Goal: Transaction & Acquisition: Purchase product/service

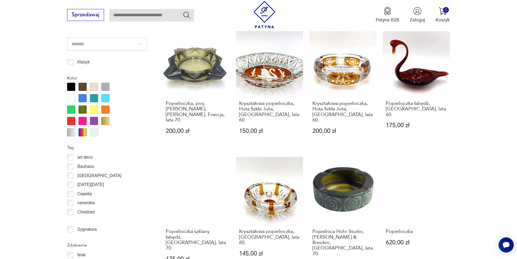
scroll to position [695, 0]
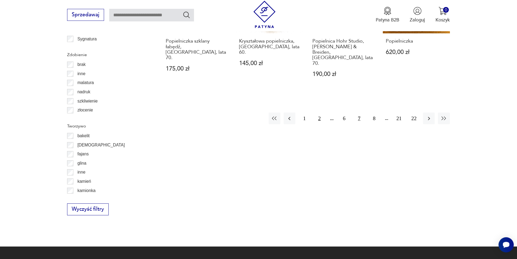
click at [317, 113] on button "2" at bounding box center [319, 119] width 12 height 12
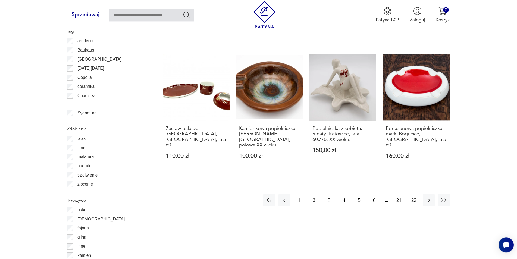
scroll to position [652, 0]
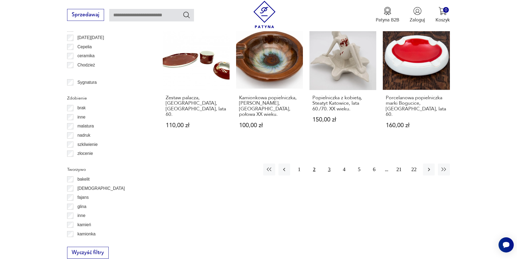
click at [327, 164] on button "3" at bounding box center [329, 170] width 12 height 12
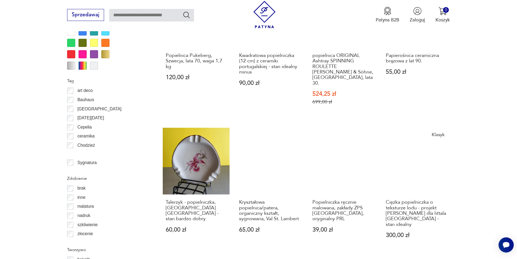
scroll to position [596, 0]
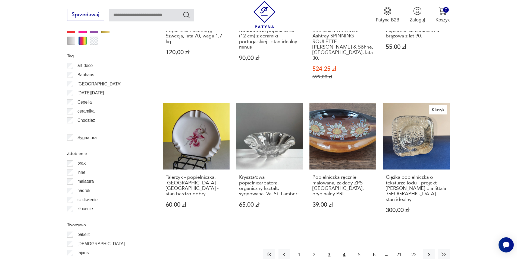
click at [342, 249] on button "4" at bounding box center [344, 255] width 12 height 12
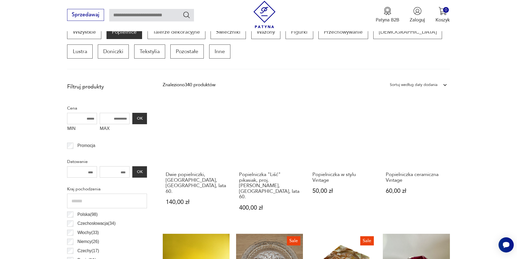
scroll to position [181, 0]
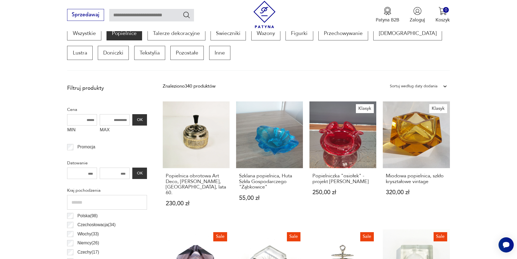
scroll to position [596, 0]
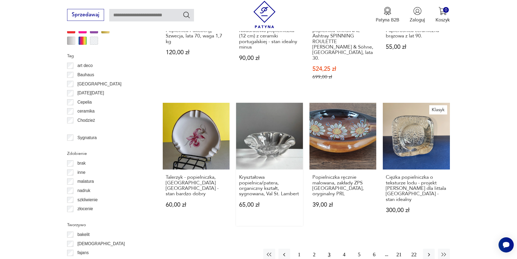
click at [272, 124] on link "Kryształowa popielnica/patera, organiczny kształt, sygnowana, Val St. Lambert 6…" at bounding box center [269, 164] width 67 height 123
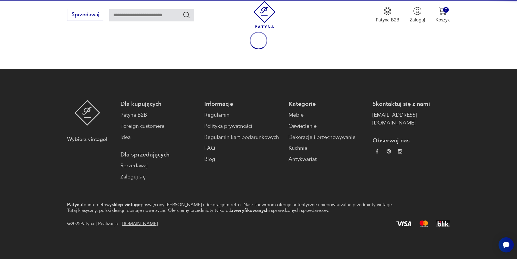
scroll to position [71, 0]
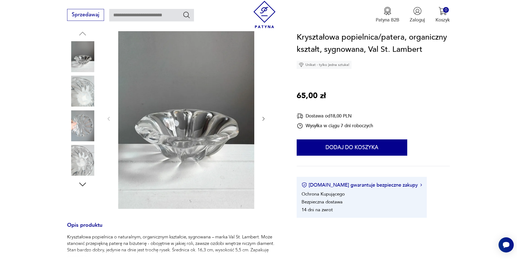
click at [208, 121] on img at bounding box center [186, 118] width 136 height 181
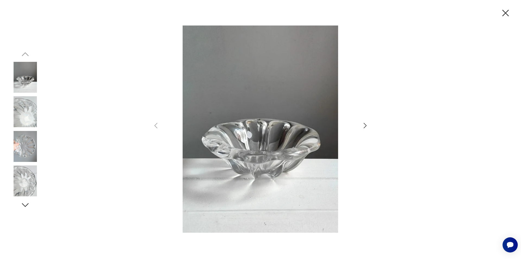
click at [364, 128] on icon "button" at bounding box center [365, 125] width 3 height 5
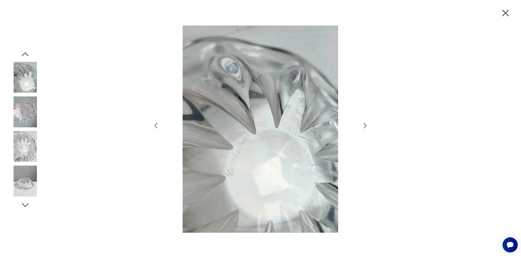
click at [364, 128] on icon "button" at bounding box center [365, 125] width 3 height 5
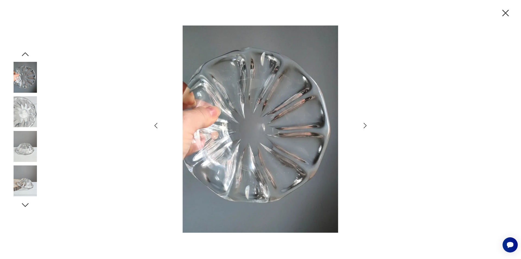
click at [364, 128] on icon "button" at bounding box center [365, 125] width 3 height 5
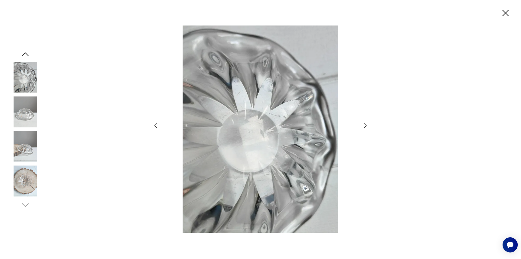
click at [364, 128] on icon "button" at bounding box center [365, 125] width 3 height 5
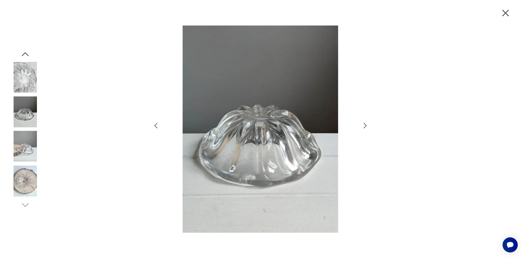
click at [364, 128] on icon "button" at bounding box center [365, 125] width 3 height 5
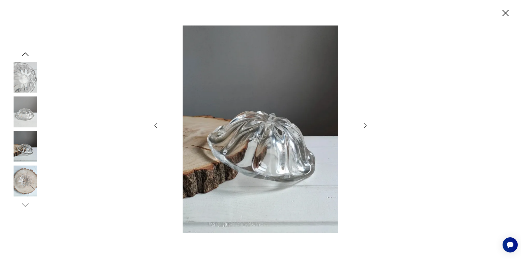
click at [364, 128] on icon "button" at bounding box center [365, 125] width 3 height 5
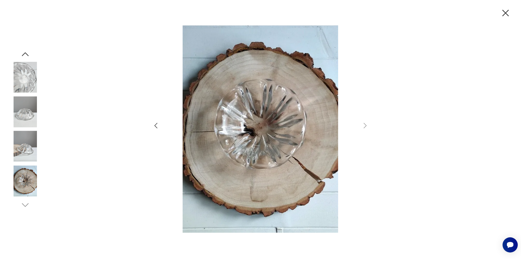
click at [505, 12] on icon "button" at bounding box center [505, 12] width 11 height 11
